Goal: Information Seeking & Learning: Check status

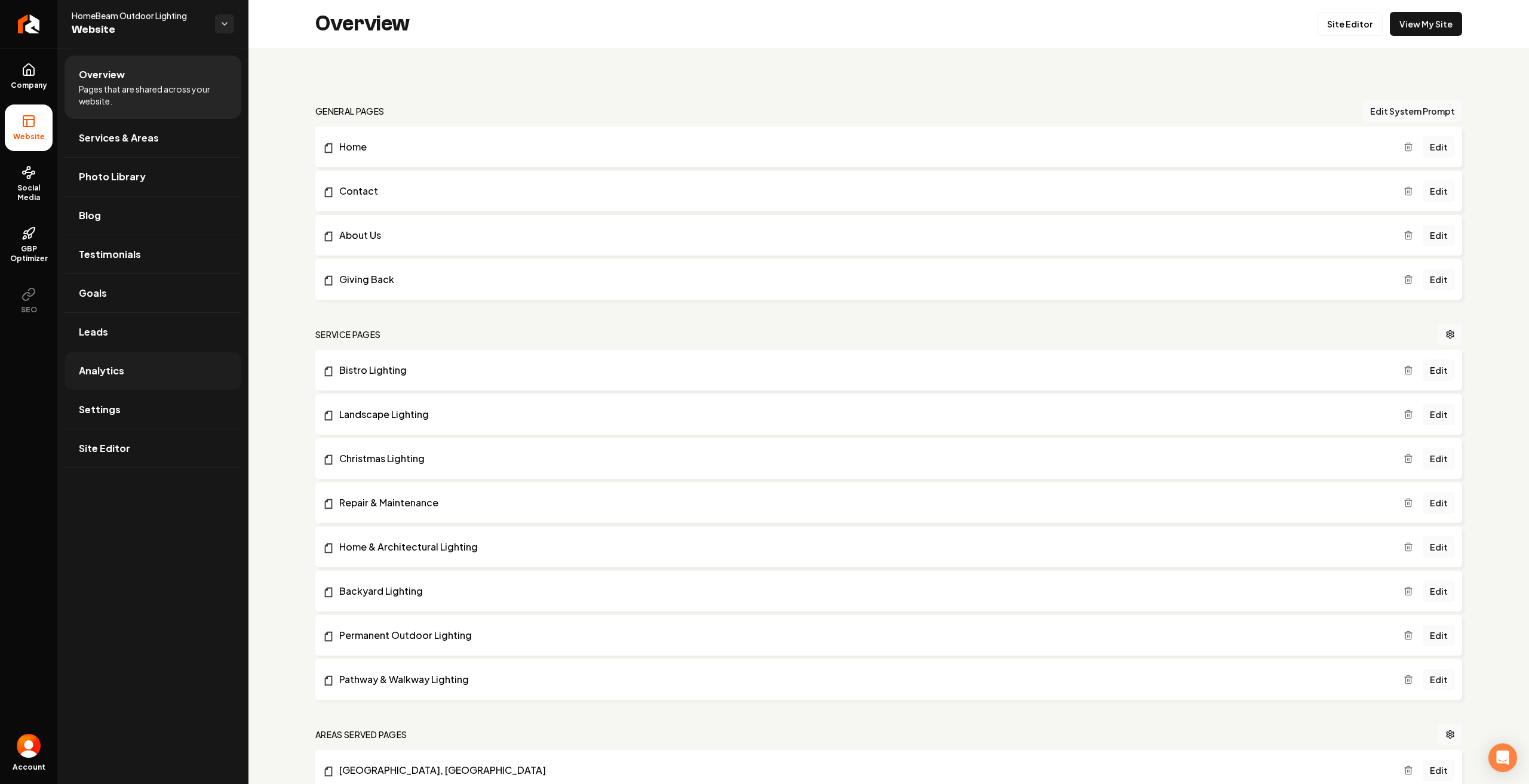
click at [110, 388] on link "Analytics" at bounding box center [153, 370] width 177 height 38
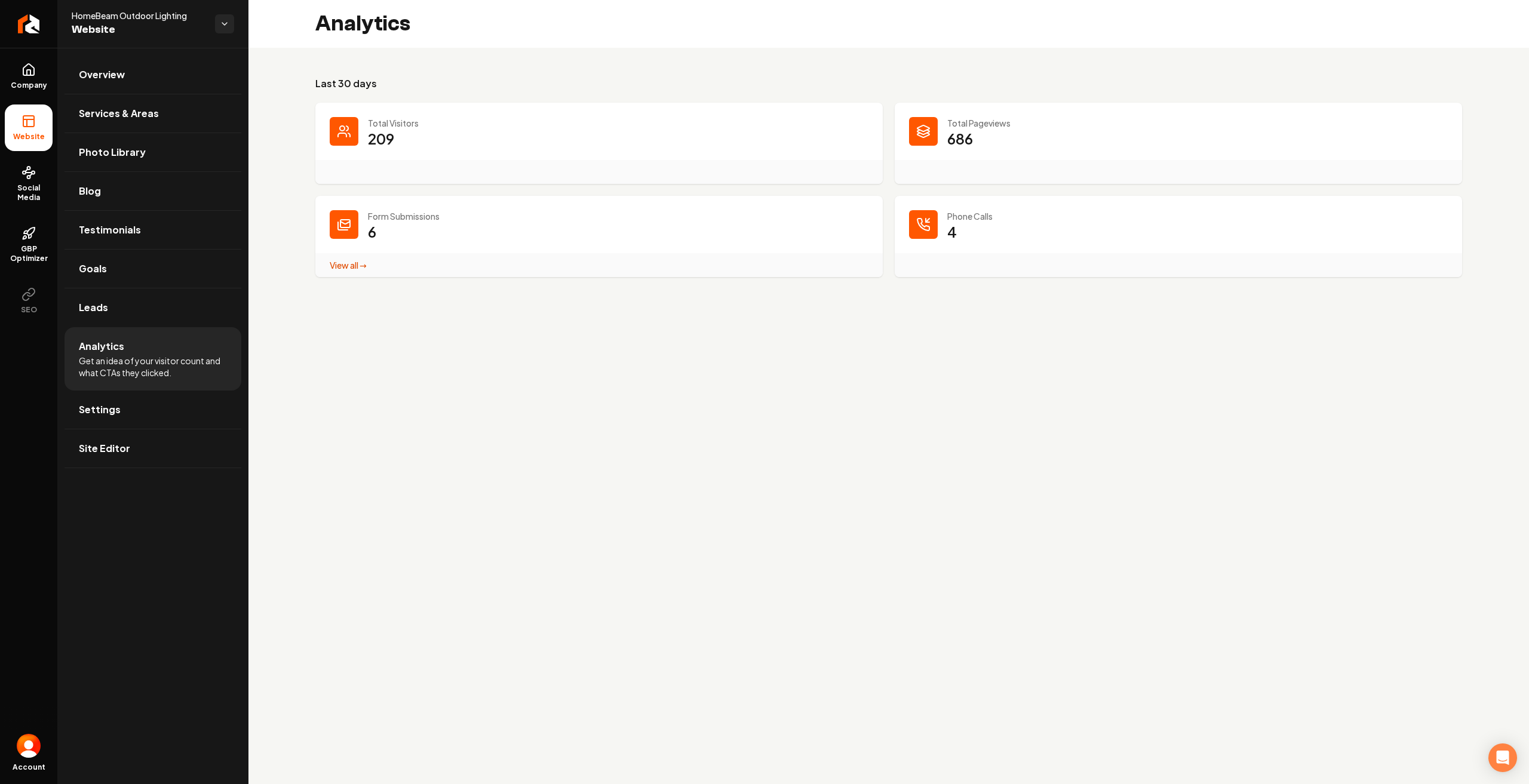
click at [973, 132] on p "686" at bounding box center [960, 139] width 26 height 19
click at [929, 130] on div "Main content area" at bounding box center [923, 131] width 29 height 29
click at [133, 409] on link "Settings" at bounding box center [153, 409] width 177 height 38
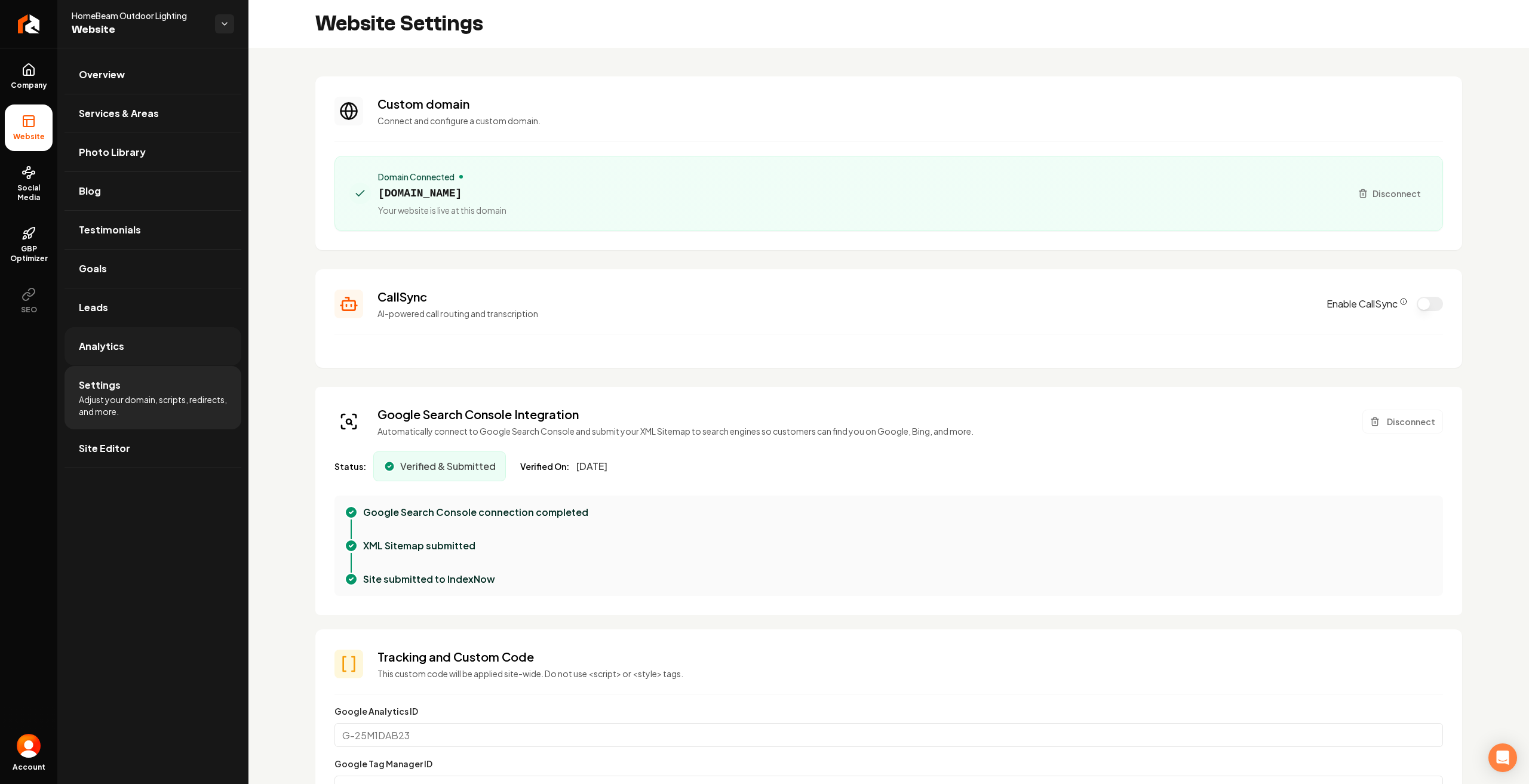
click at [146, 342] on link "Analytics" at bounding box center [153, 346] width 177 height 38
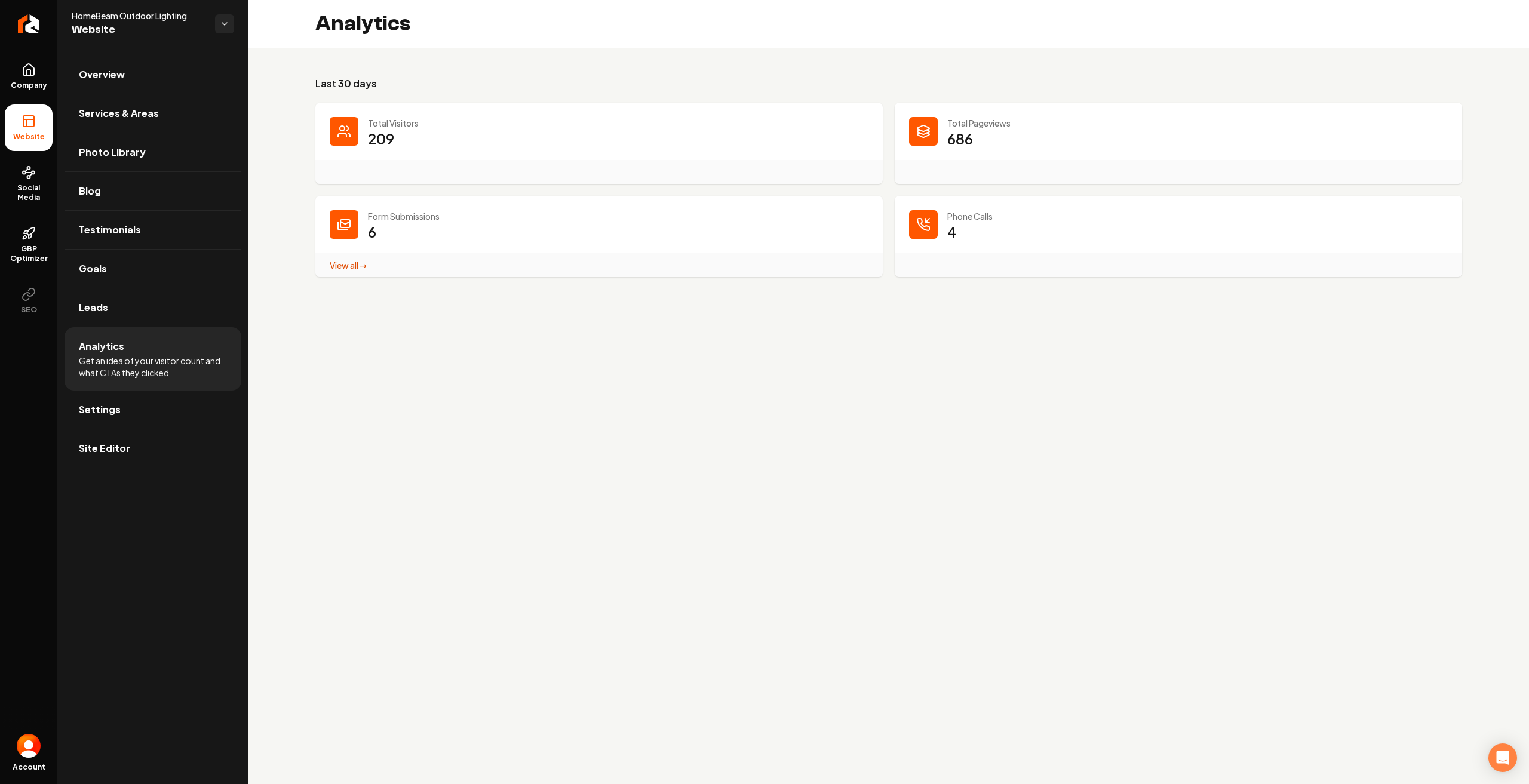
click at [1001, 149] on dd "686" at bounding box center [1197, 147] width 500 height 36
